Goal: Transaction & Acquisition: Obtain resource

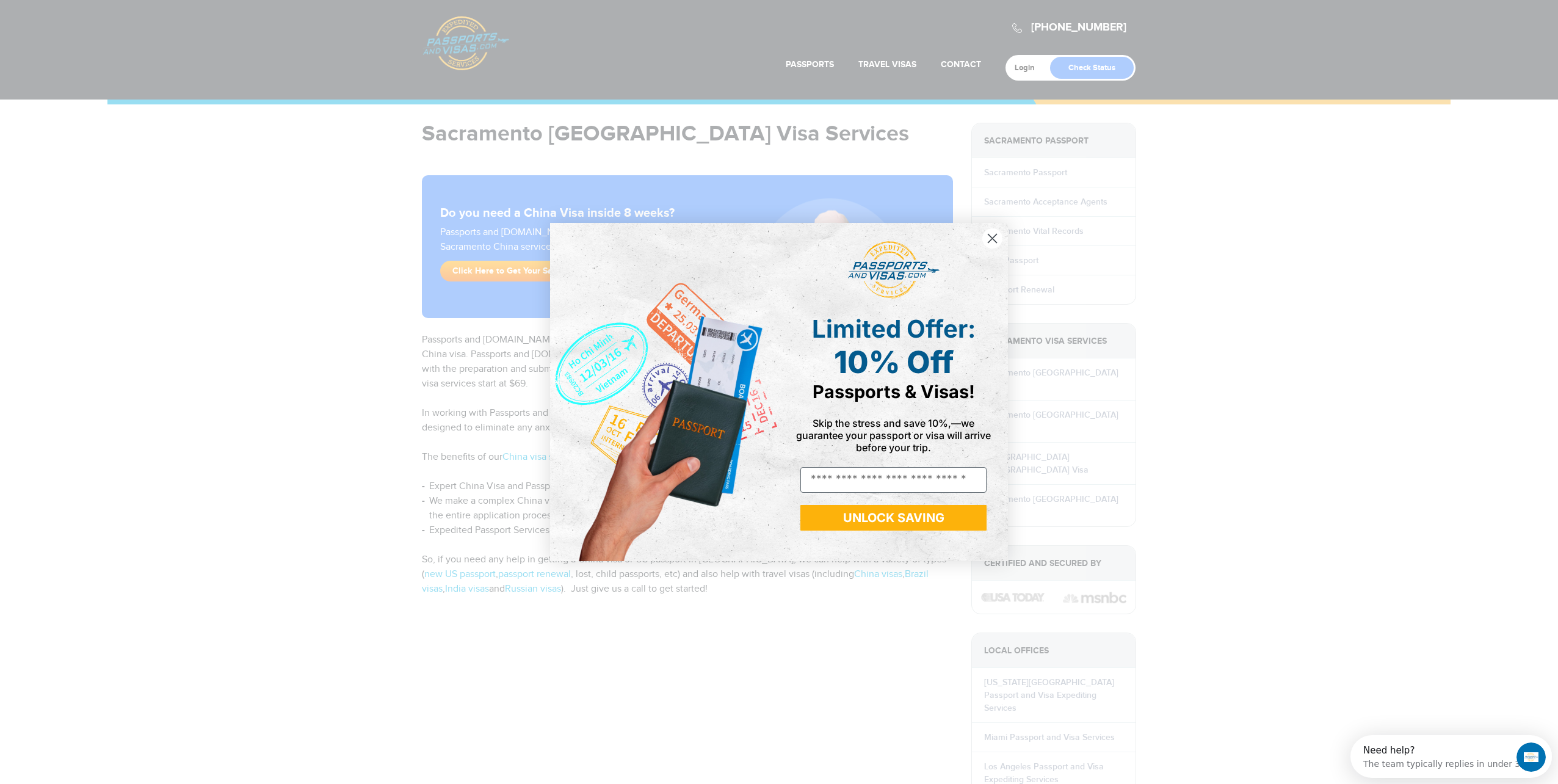
click at [990, 241] on circle "Close dialog" at bounding box center [992, 238] width 20 height 20
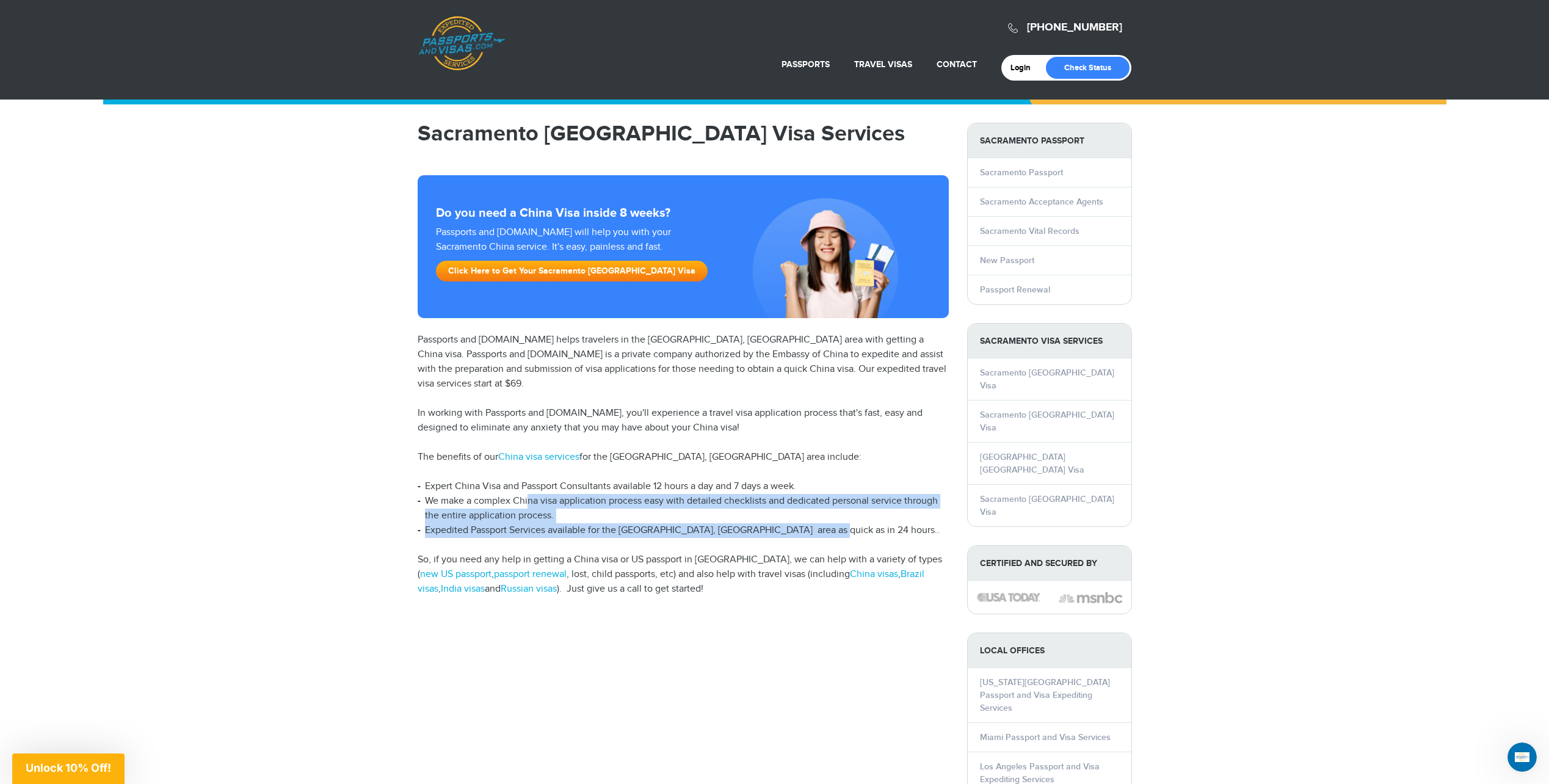
drag, startPoint x: 528, startPoint y: 483, endPoint x: 829, endPoint y: 512, distance: 302.4
click at [829, 512] on ul "Expert China Visa and Passport Consultants available 12 hours a day and 7 days …" at bounding box center [683, 508] width 531 height 58
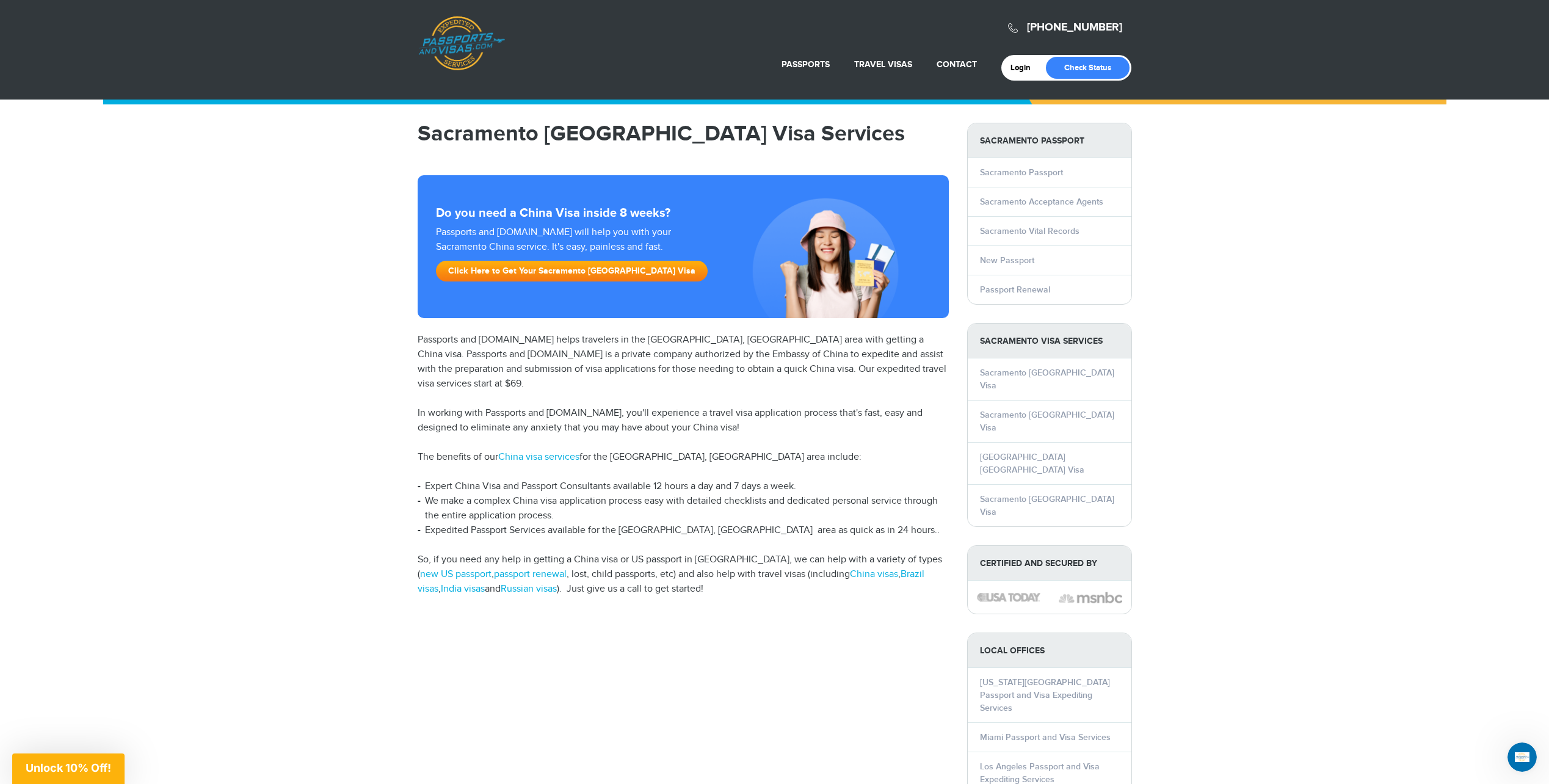
click at [824, 680] on div "Sacramento China Visa Services Do you need a China Visa inside 8 weeks? Passpor…" at bounding box center [774, 515] width 733 height 786
click at [578, 274] on link "Click Here to Get Your Sacramento China Visa" at bounding box center [572, 271] width 272 height 21
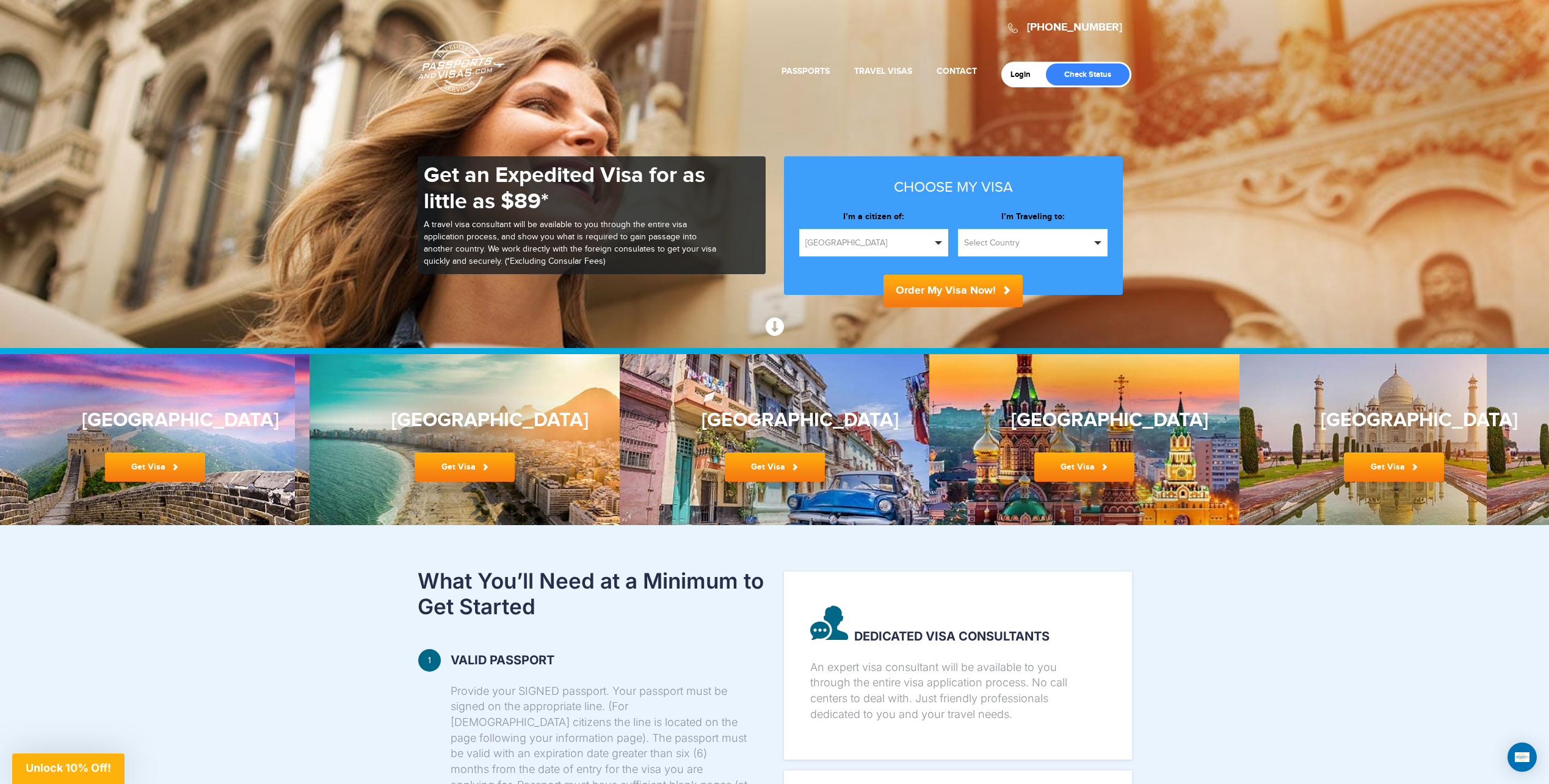
click at [1012, 251] on button "Select Country" at bounding box center [1033, 242] width 150 height 27
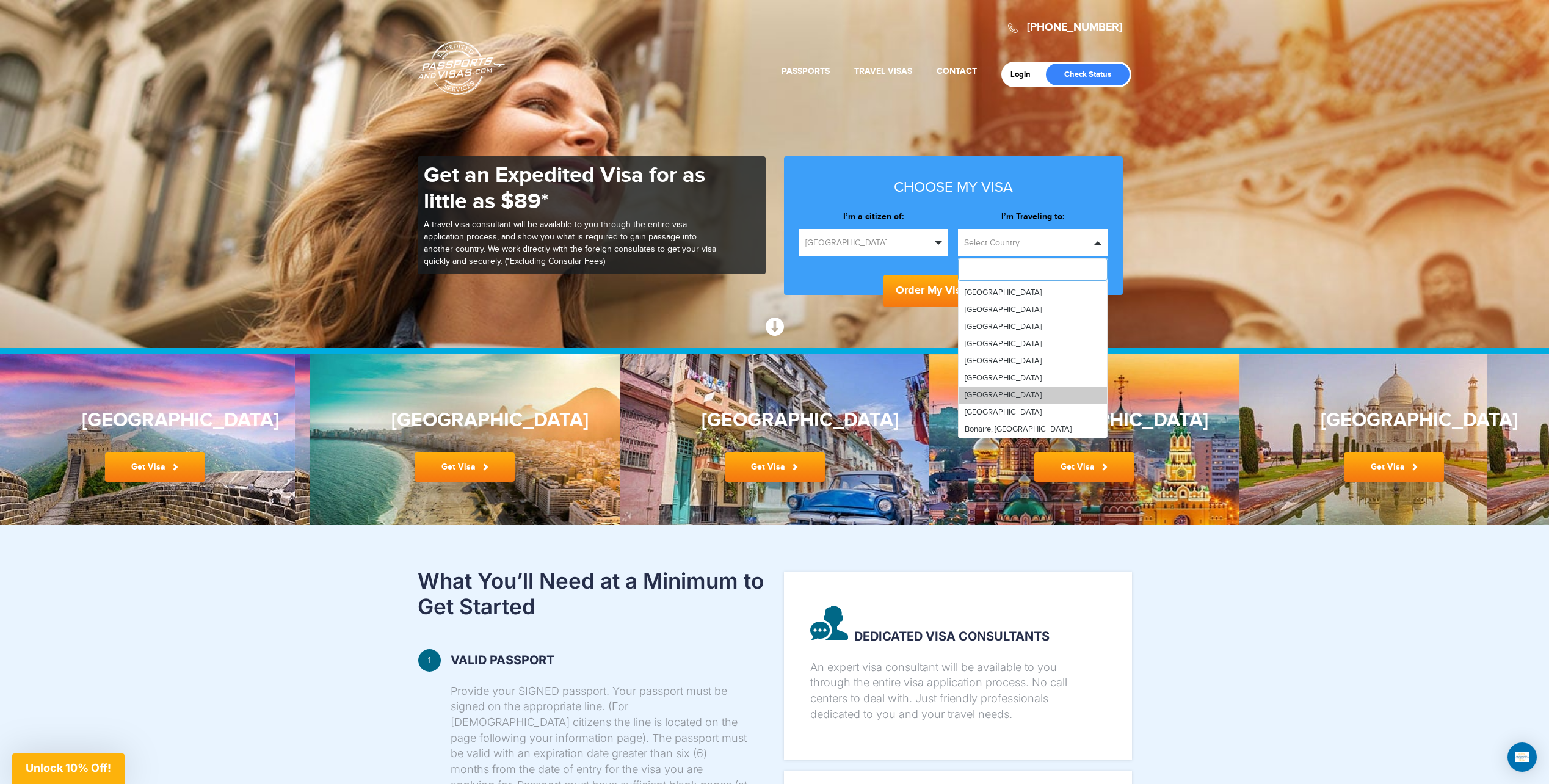
scroll to position [671, 0]
click at [996, 371] on link "[GEOGRAPHIC_DATA]" at bounding box center [1033, 371] width 149 height 17
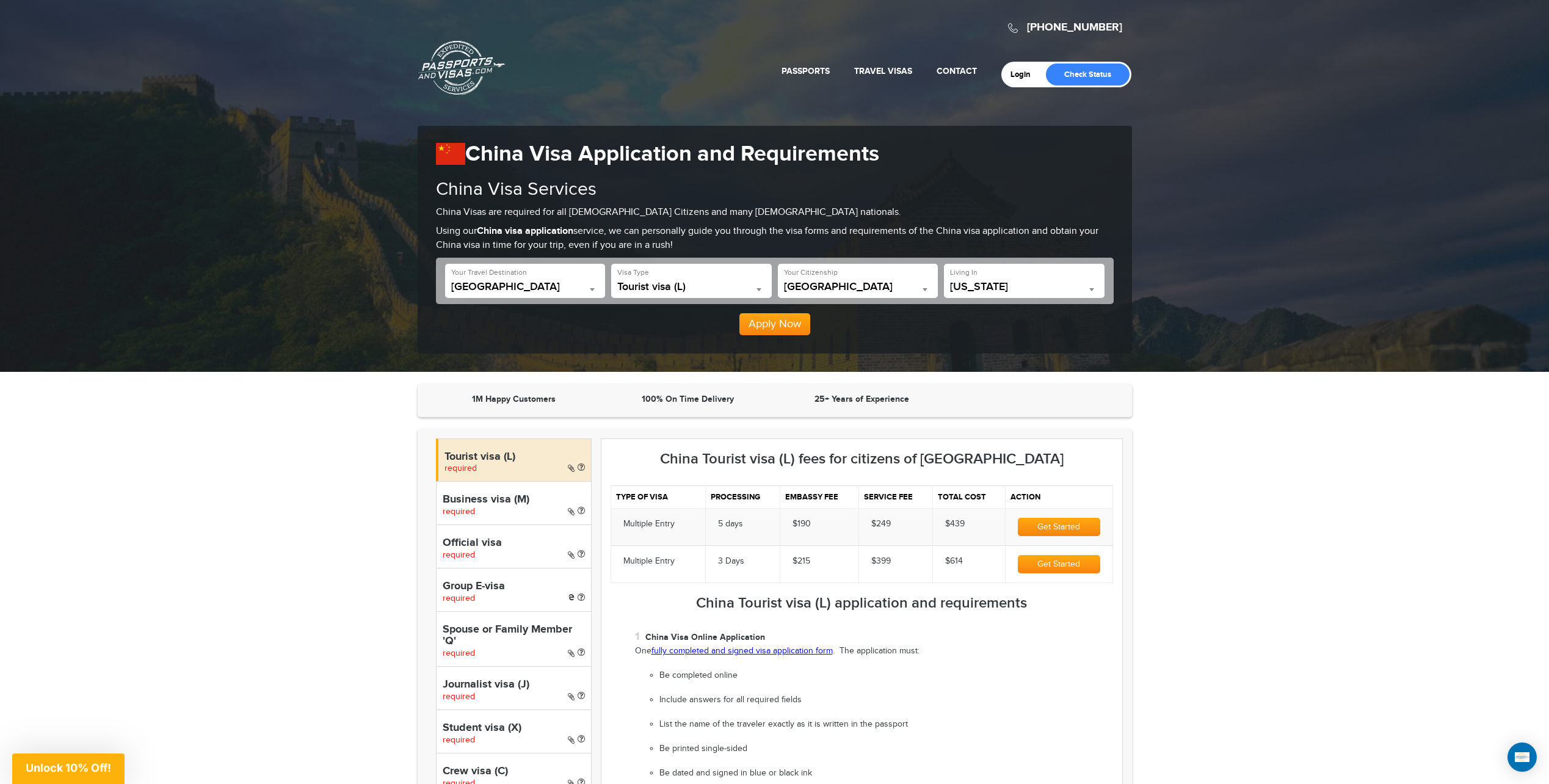
click at [723, 287] on span "Tourist visa (L)" at bounding box center [692, 287] width 149 height 12
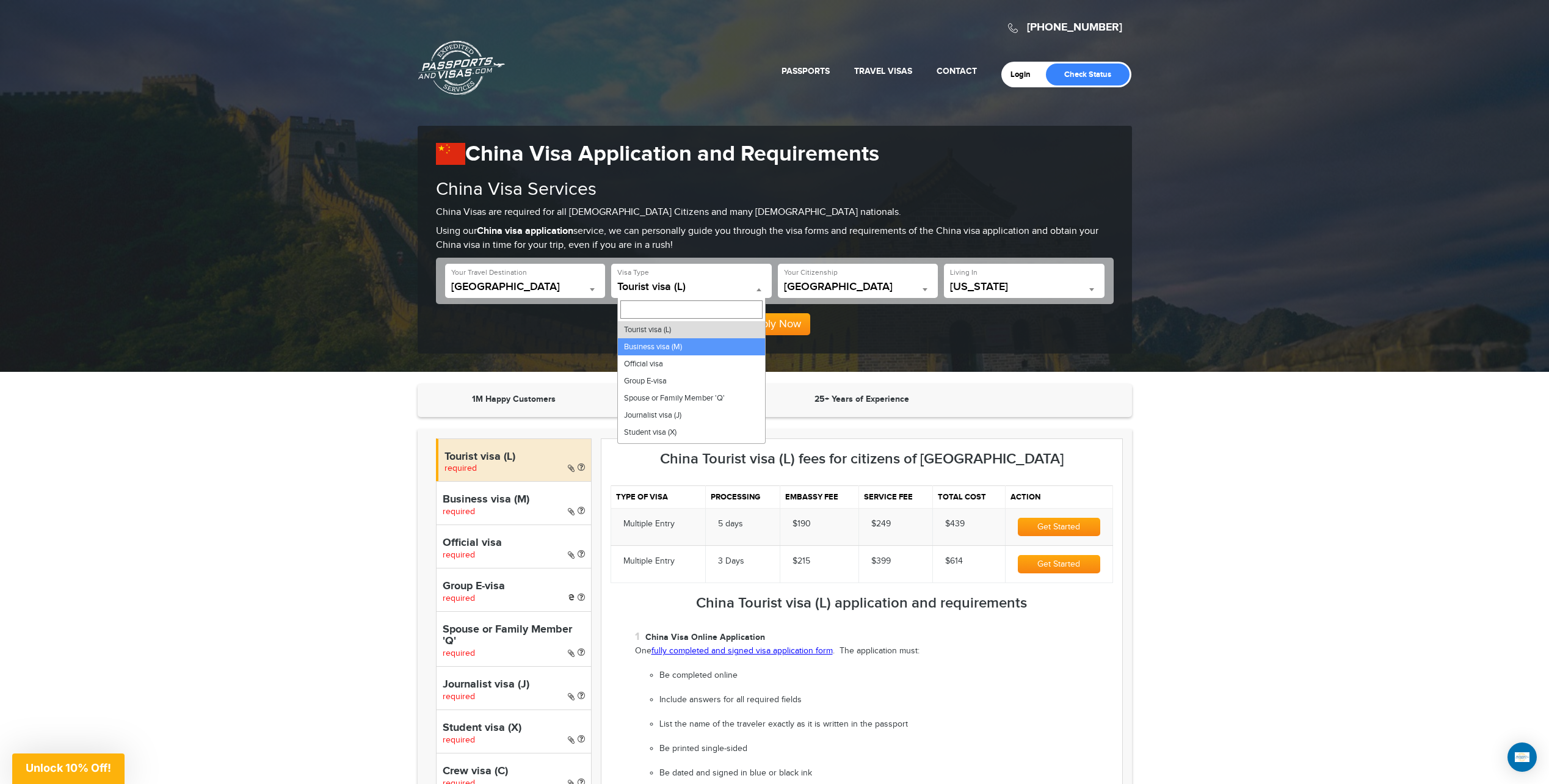
select select "*****"
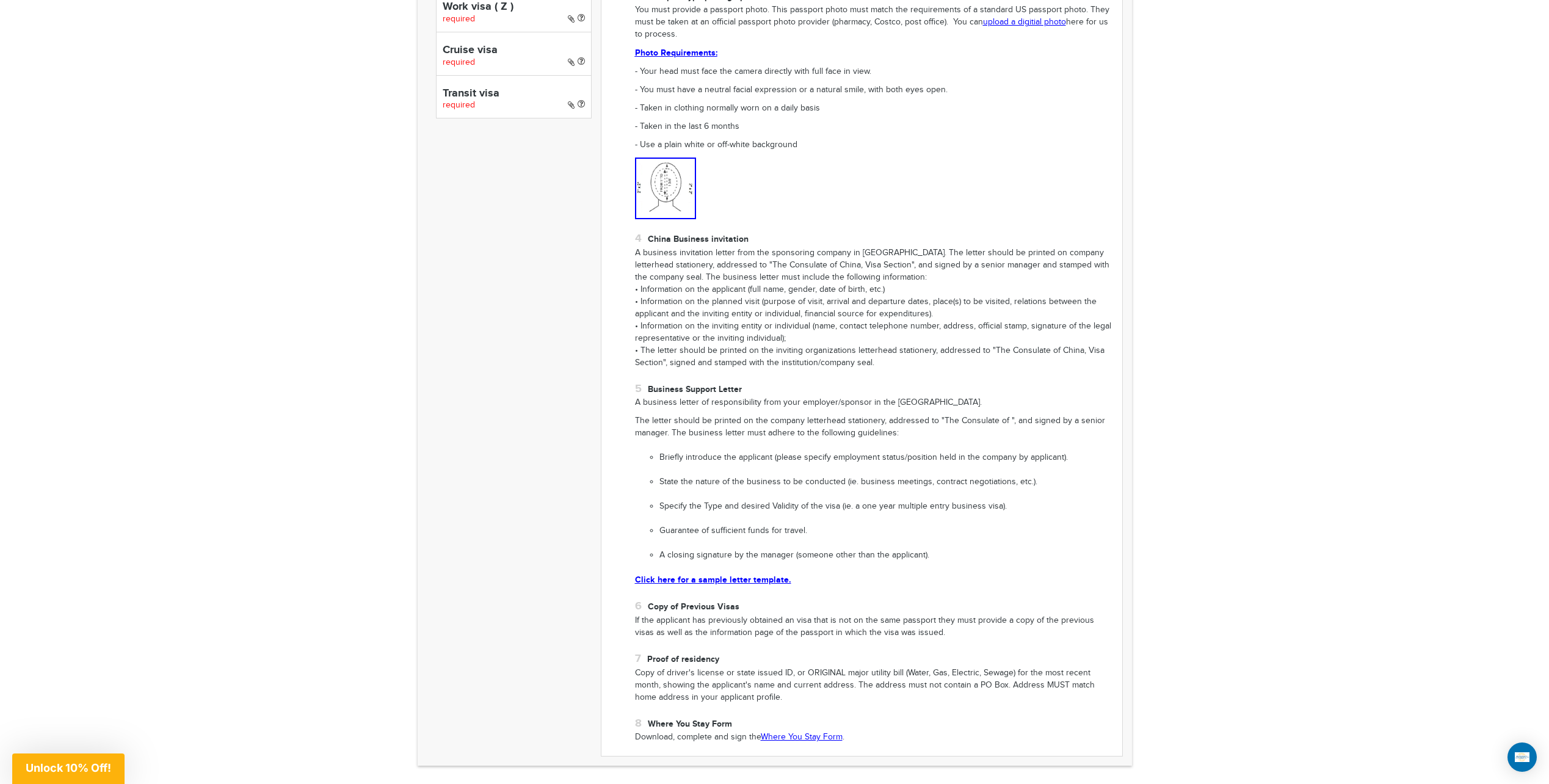
scroll to position [976, 0]
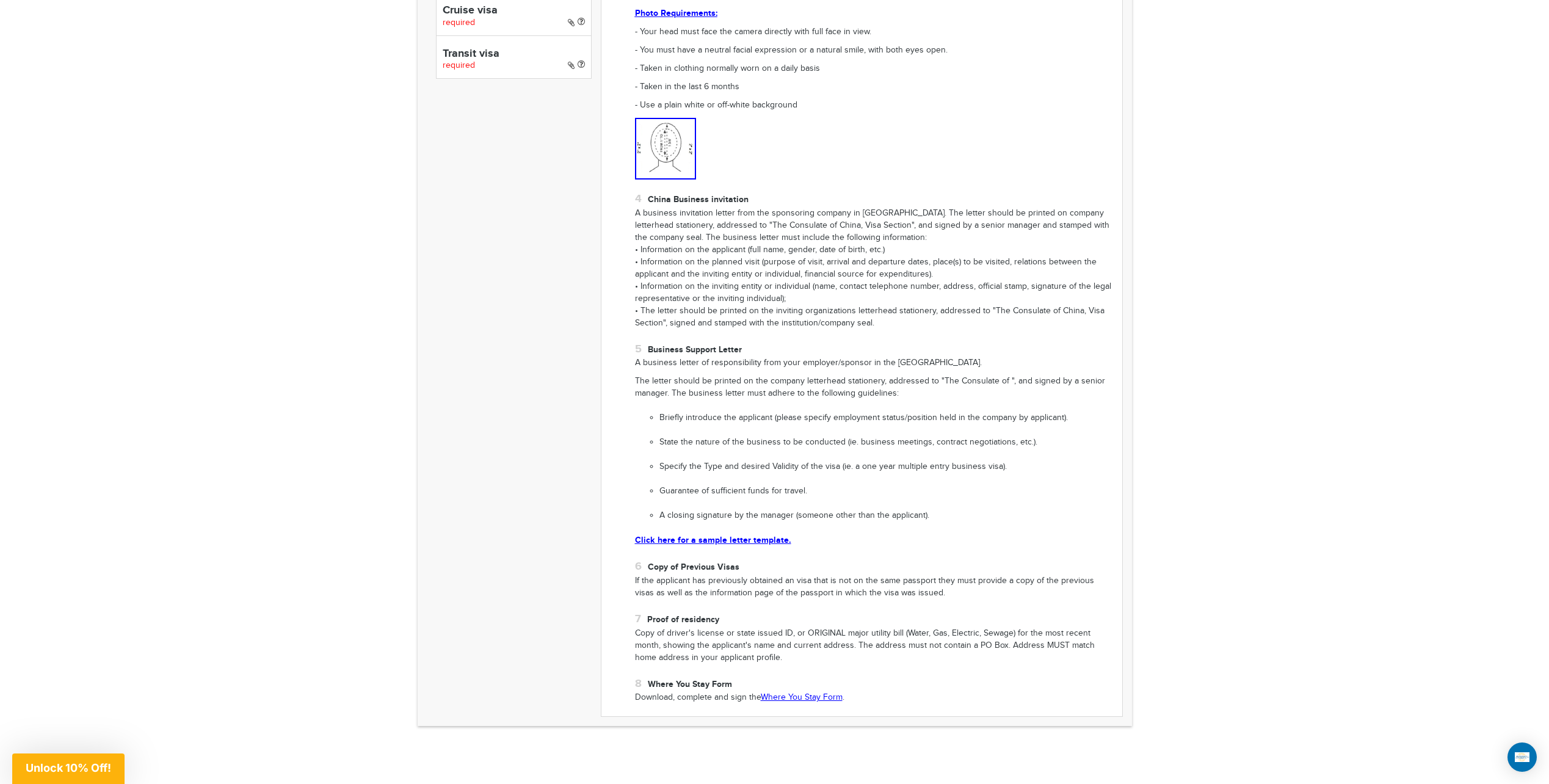
click at [735, 540] on link "Click here for a sample letter template." at bounding box center [713, 540] width 157 height 10
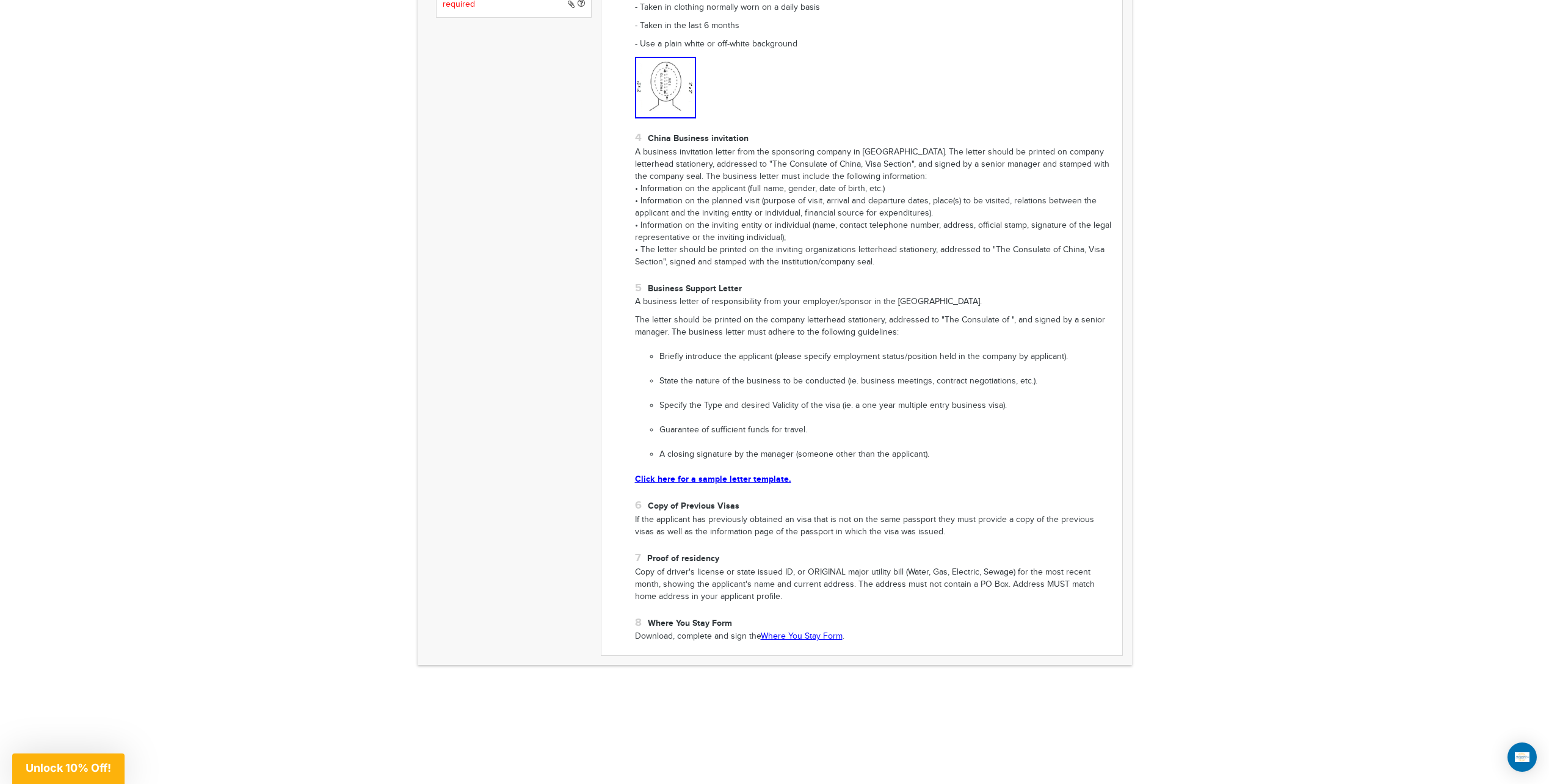
scroll to position [1099, 0]
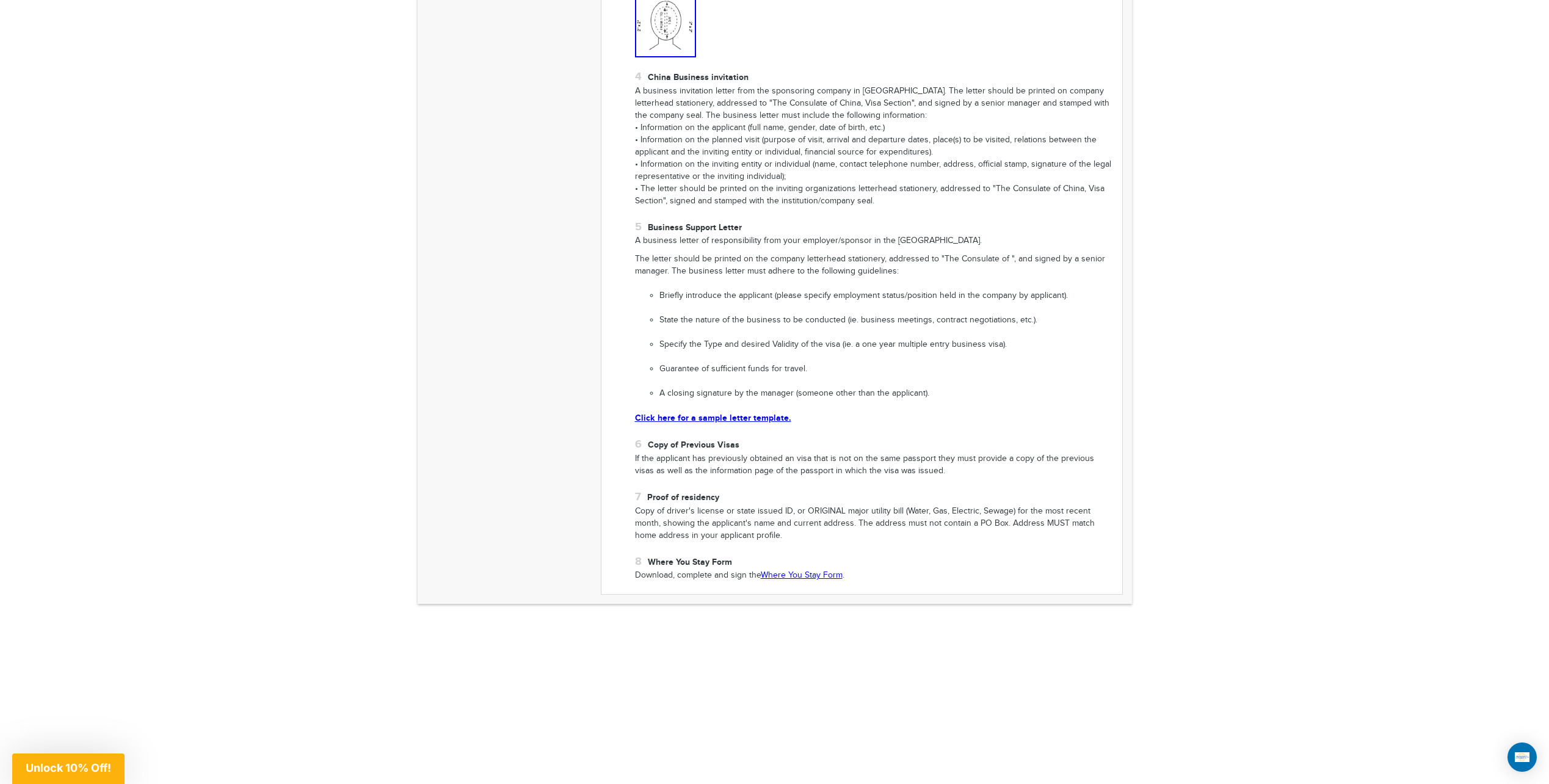
click at [793, 577] on link "Where You Stay Form" at bounding box center [801, 575] width 82 height 10
